Goal: Transaction & Acquisition: Purchase product/service

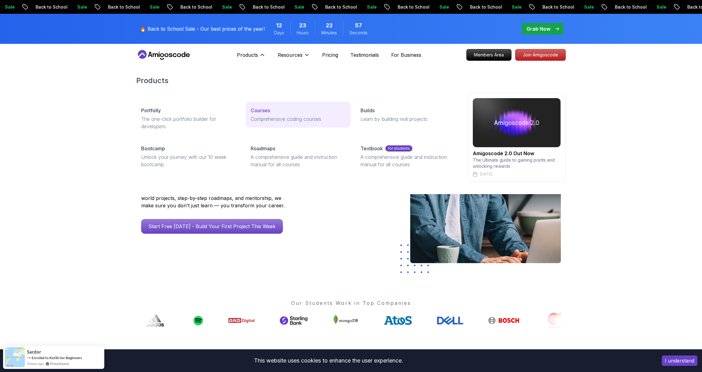
click at [266, 108] on p "Courses" at bounding box center [260, 110] width 19 height 7
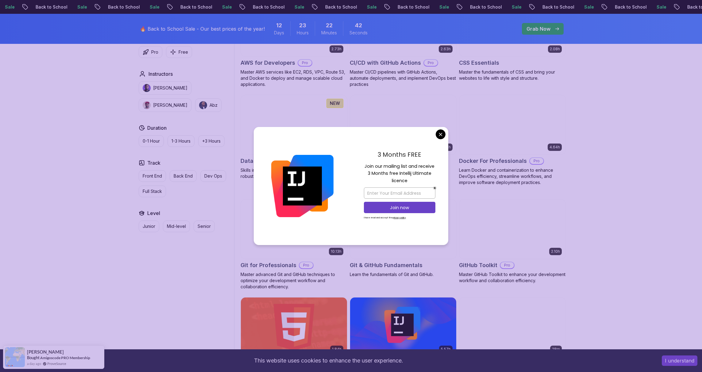
scroll to position [548, 0]
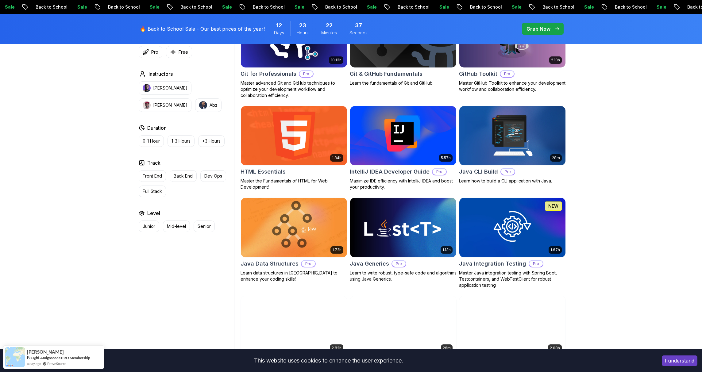
scroll to position [764, 0]
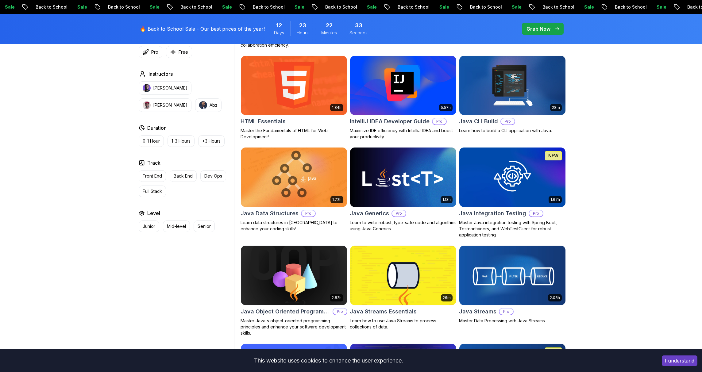
click at [384, 165] on img at bounding box center [402, 177] width 111 height 62
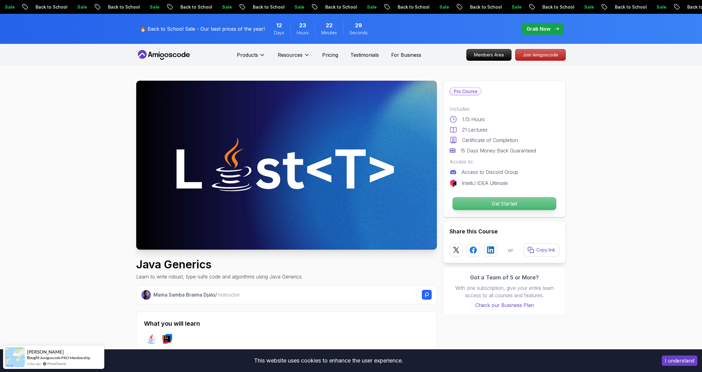
click at [500, 207] on p "Get Started" at bounding box center [504, 203] width 104 height 13
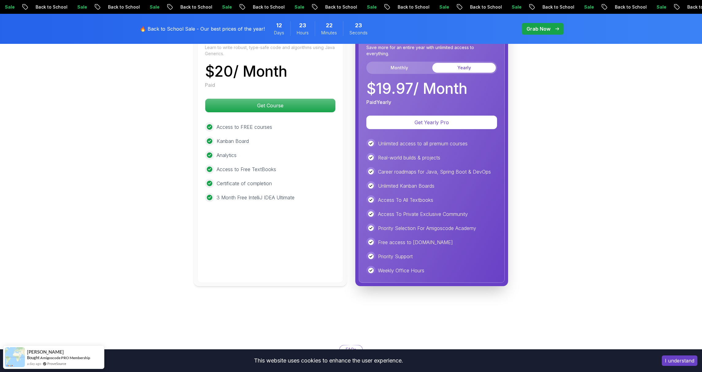
scroll to position [1006, 0]
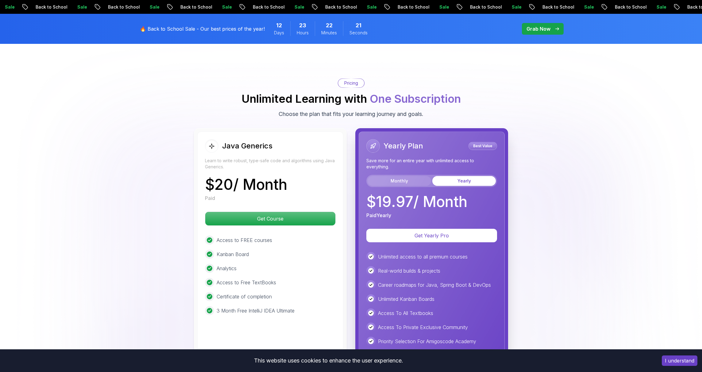
click at [418, 181] on button "Monthly" at bounding box center [400, 181] width 64 height 10
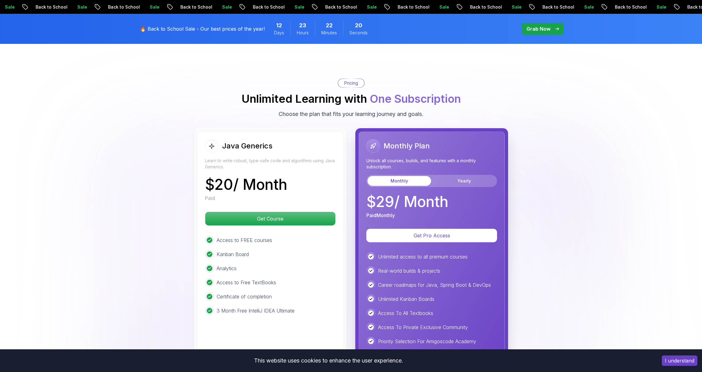
scroll to position [1012, 0]
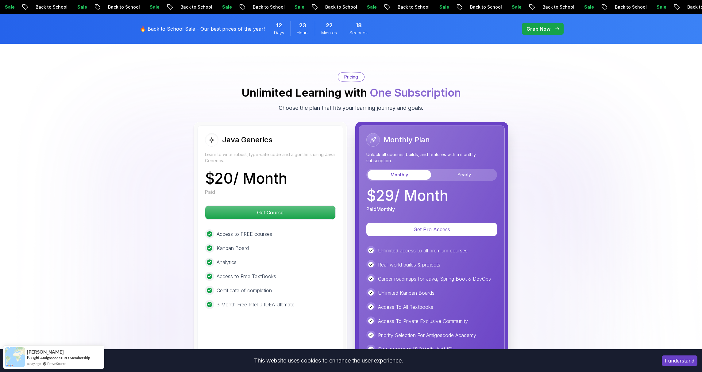
click at [448, 181] on div "Monthly Yearly" at bounding box center [431, 175] width 131 height 12
click at [234, 134] on div "Java Generics" at bounding box center [238, 139] width 67 height 13
click at [199, 136] on div "Java Generics Learn to write robust, type-safe code and algorithms using Java G…" at bounding box center [270, 257] width 146 height 264
click at [213, 136] on div at bounding box center [211, 139] width 13 height 13
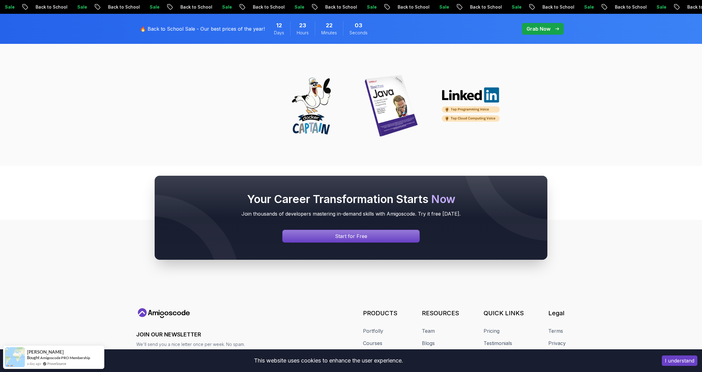
scroll to position [1836, 0]
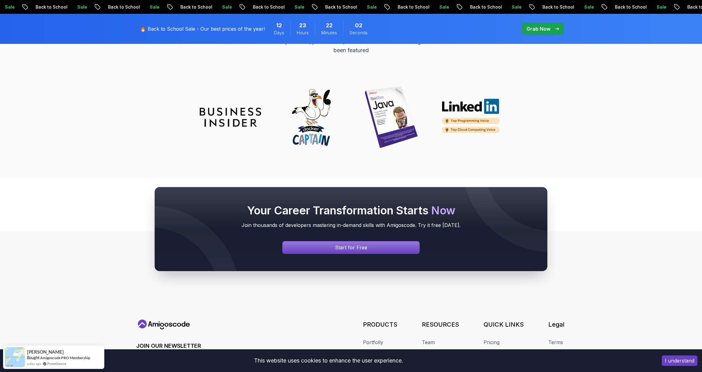
click at [536, 30] on p "Grab Now" at bounding box center [538, 28] width 24 height 7
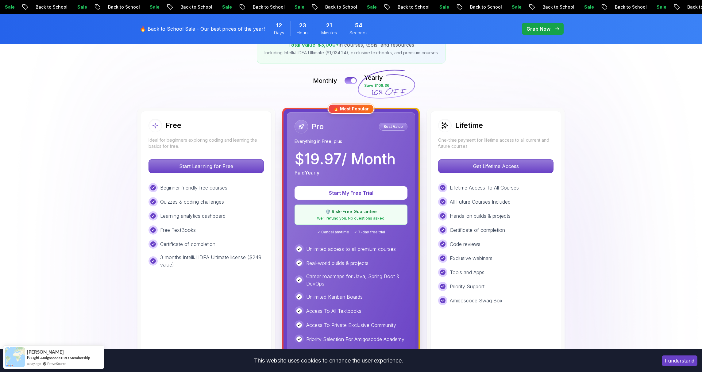
scroll to position [167, 0]
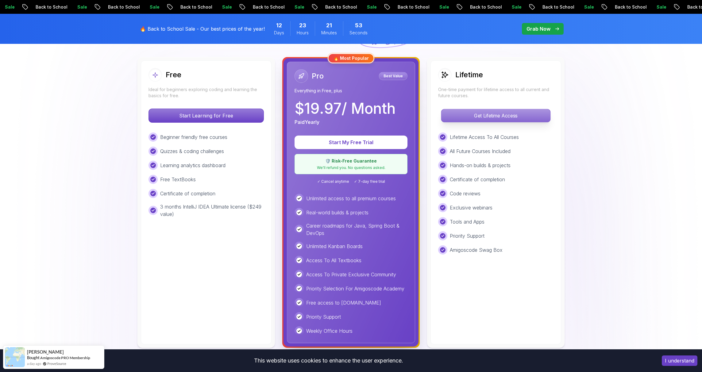
click at [477, 115] on p "Get Lifetime Access" at bounding box center [495, 115] width 109 height 13
